Goal: Transaction & Acquisition: Book appointment/travel/reservation

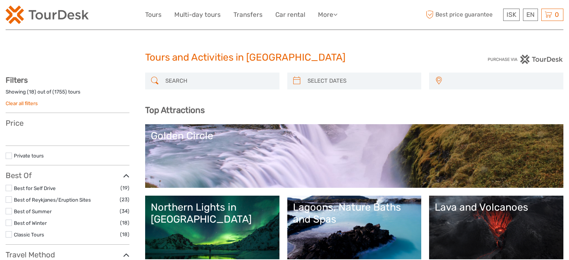
select select
click at [169, 86] on input "search" at bounding box center [218, 80] width 113 height 13
type input "silfra"
select select
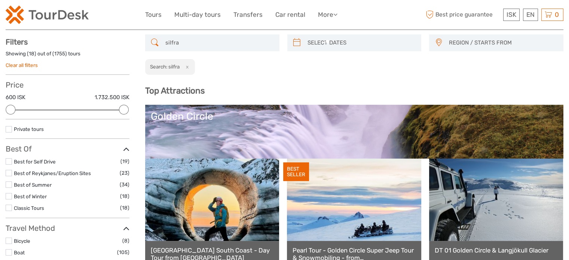
scroll to position [42, 0]
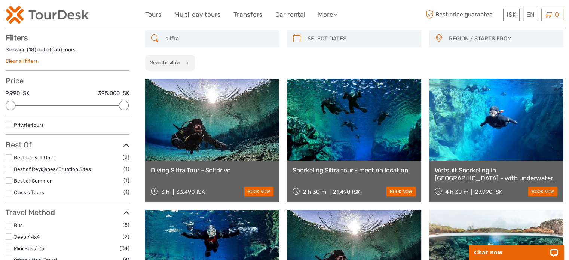
type input "silfra"
click at [359, 141] on link at bounding box center [354, 120] width 134 height 82
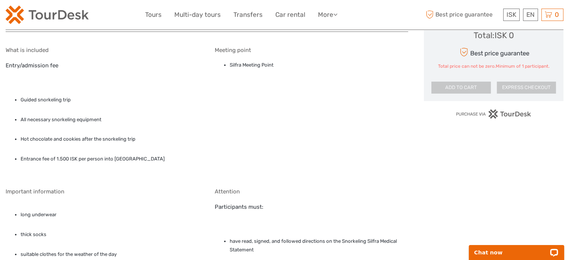
scroll to position [449, 0]
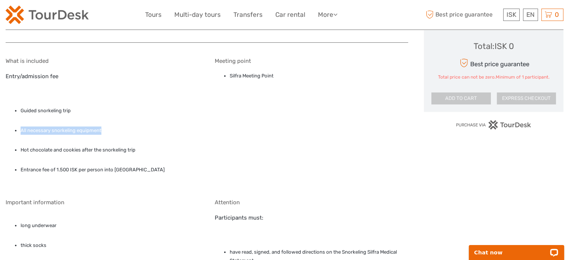
drag, startPoint x: 21, startPoint y: 128, endPoint x: 101, endPoint y: 131, distance: 80.2
click at [101, 131] on li "All necessary snorkeling equipment" at bounding box center [110, 131] width 179 height 8
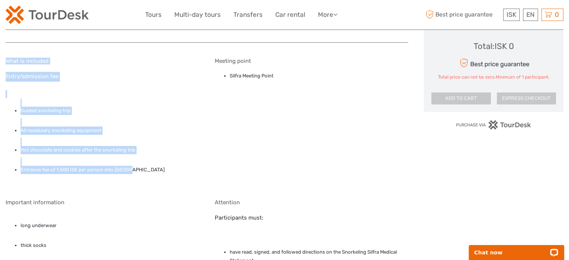
drag, startPoint x: 6, startPoint y: 60, endPoint x: 141, endPoint y: 165, distance: 171.7
click at [141, 165] on div "What is included Entry/admission fee Guided snorkeling trip All necessary snork…" at bounding box center [103, 123] width 194 height 130
copy div "What is included Entry/admission fee Guided snorkeling trip All necessary snork…"
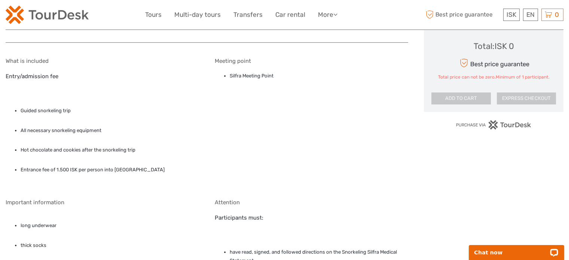
click at [88, 239] on ul "long underwear thick socks suitable clothes for the weather of the day if you w…" at bounding box center [103, 260] width 194 height 95
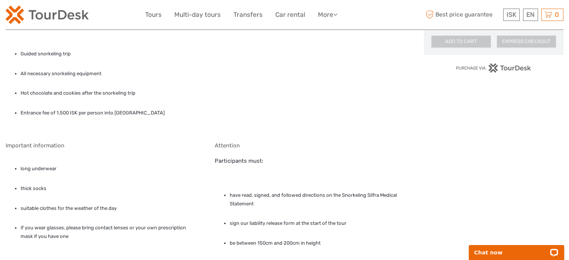
scroll to position [524, 0]
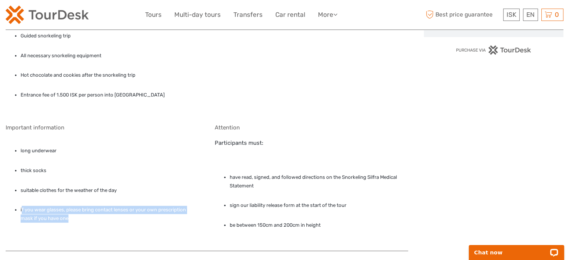
drag, startPoint x: 21, startPoint y: 208, endPoint x: 62, endPoint y: 217, distance: 42.2
click at [62, 217] on li "if you wear glasses, please bring contact lenses or your own prescription mask …" at bounding box center [110, 214] width 179 height 17
click at [46, 217] on li "if you wear glasses, please bring contact lenses or your own prescription mask …" at bounding box center [110, 214] width 179 height 17
drag, startPoint x: 54, startPoint y: 218, endPoint x: 19, endPoint y: 207, distance: 36.5
click at [19, 207] on ul "long underwear thick socks suitable clothes for the weather of the day if you w…" at bounding box center [103, 185] width 194 height 95
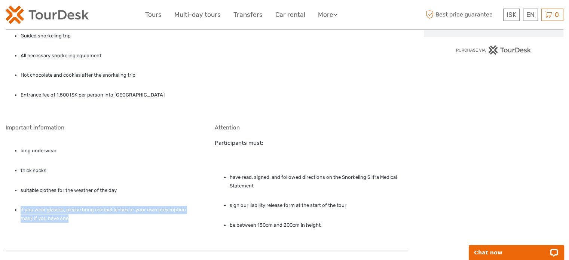
copy li "if you wear glasses, please bring contact lenses or your own prescription mask …"
